Goal: Transaction & Acquisition: Purchase product/service

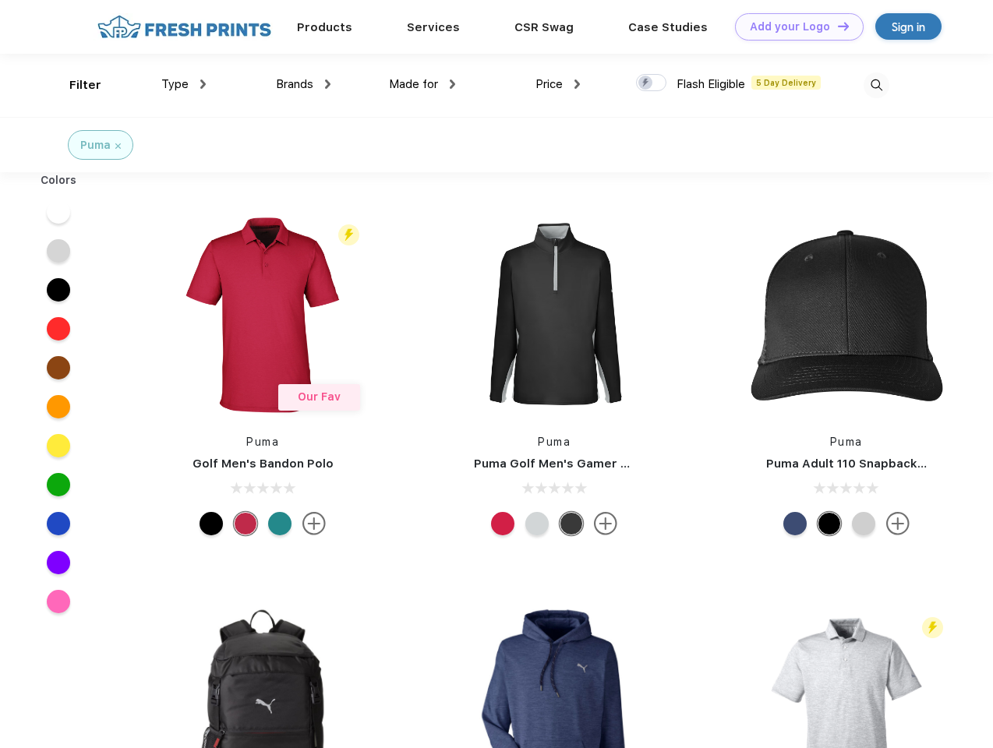
click at [793, 27] on link "Add your Logo Design Tool" at bounding box center [799, 26] width 129 height 27
click at [0, 0] on div "Design Tool" at bounding box center [0, 0] width 0 height 0
click at [836, 26] on link "Add your Logo Design Tool" at bounding box center [799, 26] width 129 height 27
click at [75, 85] on div "Filter" at bounding box center [85, 85] width 32 height 18
click at [184, 84] on span "Type" at bounding box center [174, 84] width 27 height 14
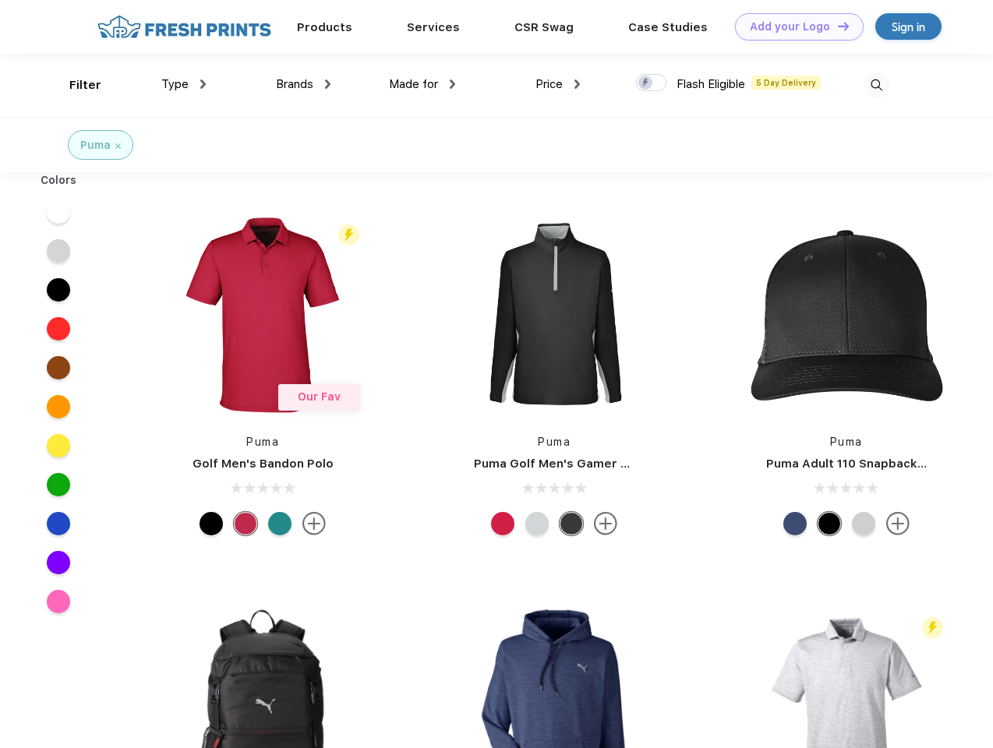
click at [303, 84] on span "Brands" at bounding box center [294, 84] width 37 height 14
click at [422, 84] on span "Made for" at bounding box center [413, 84] width 49 height 14
click at [558, 84] on span "Price" at bounding box center [548, 84] width 27 height 14
click at [652, 83] on div at bounding box center [651, 82] width 30 height 17
click at [646, 83] on input "checkbox" at bounding box center [641, 78] width 10 height 10
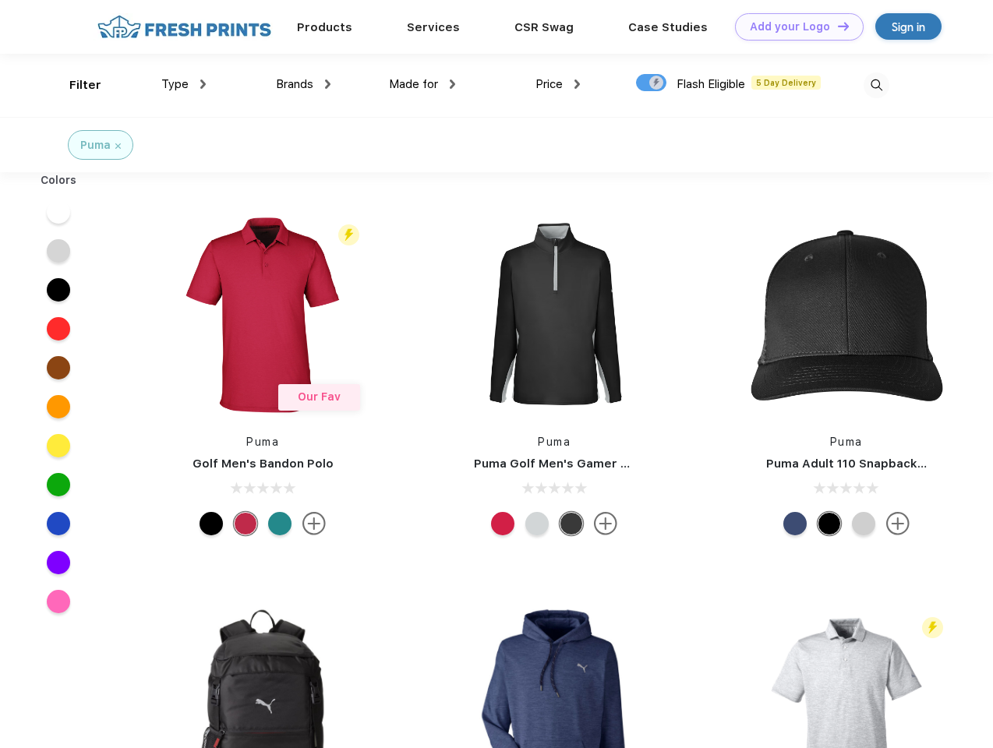
click at [876, 85] on img at bounding box center [877, 85] width 26 height 26
